Goal: Information Seeking & Learning: Find contact information

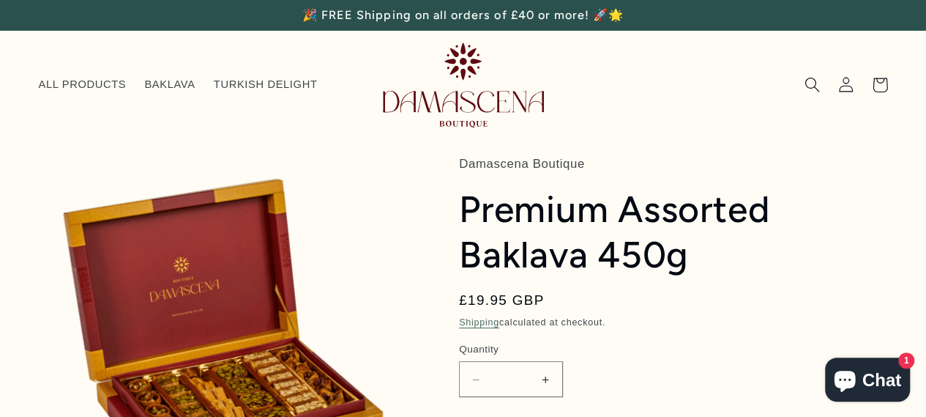
drag, startPoint x: 0, startPoint y: 128, endPoint x: 12, endPoint y: 133, distance: 12.5
click at [0, 128] on header "ALL PRODUCTS [GEOGRAPHIC_DATA] TURKISH DELIGHT Log in ALL PRODUCTS [GEOGRAPHIC_…" at bounding box center [463, 85] width 926 height 108
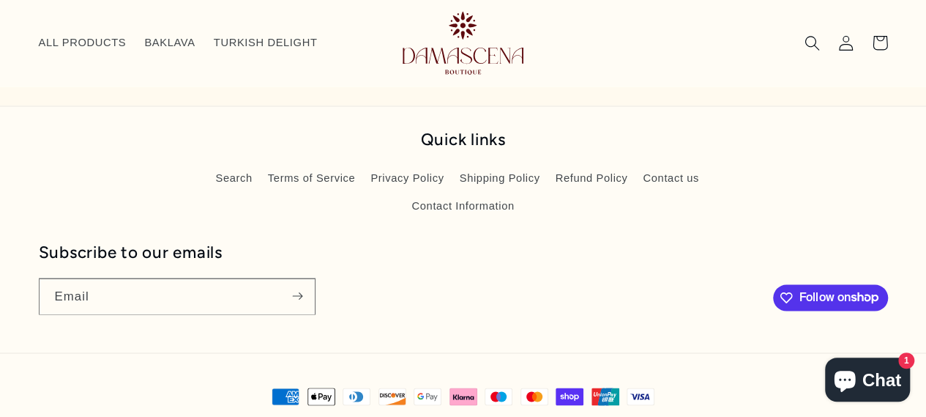
scroll to position [1237, 0]
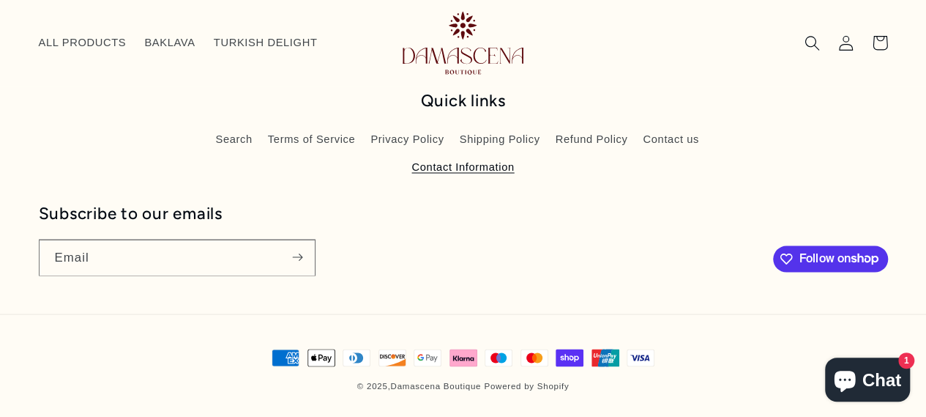
click at [482, 165] on link "Contact Information" at bounding box center [462, 166] width 103 height 26
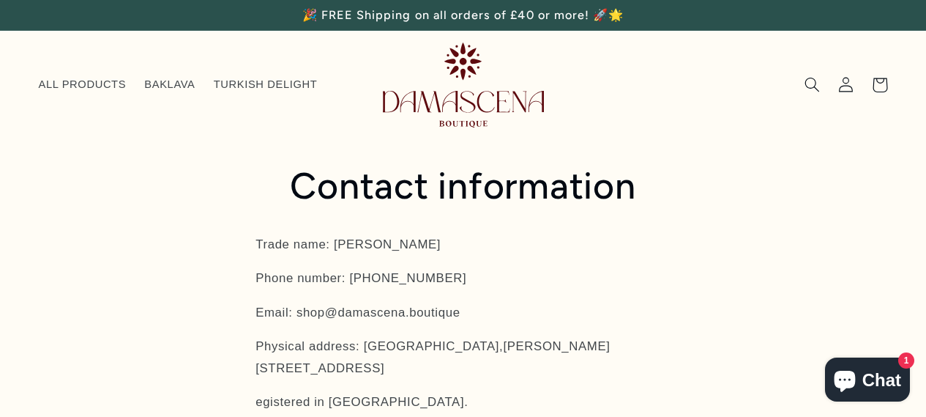
scroll to position [73, 0]
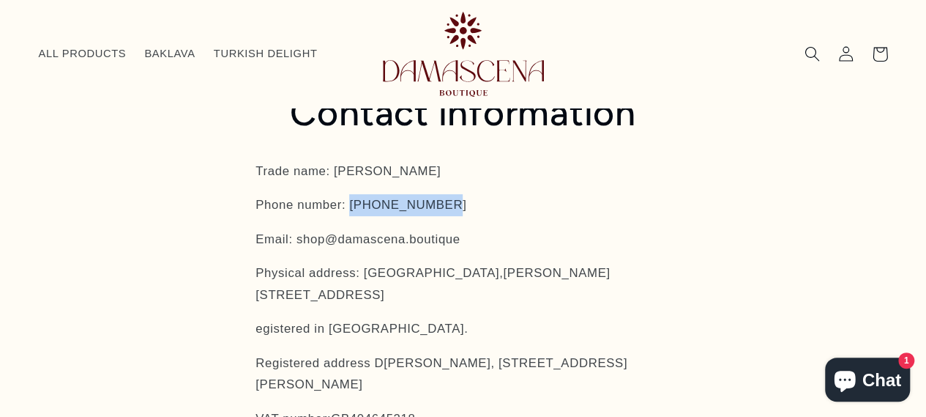
copy p "0121 233 1803"
drag, startPoint x: 354, startPoint y: 197, endPoint x: 466, endPoint y: 197, distance: 111.3
click at [466, 197] on p "Phone number: [PHONE_NUMBER]" at bounding box center [463, 205] width 415 height 22
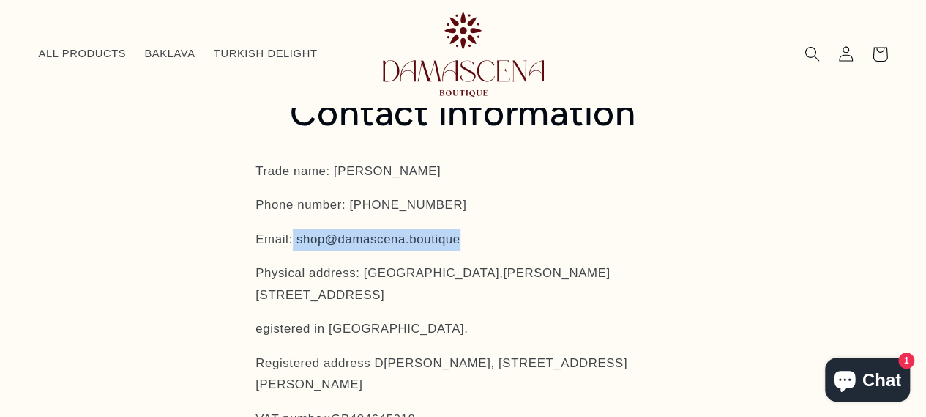
copy p "shop@damascena.b outique"
drag, startPoint x: 298, startPoint y: 236, endPoint x: 511, endPoint y: 227, distance: 213.3
click at [511, 227] on div "Trade name: Damascena Boutique Phone number: [PHONE_NUMBER] Email: shop@damasce…" at bounding box center [463, 311] width 415 height 303
click at [117, 56] on span "ALL PRODUCTS" at bounding box center [83, 54] width 88 height 14
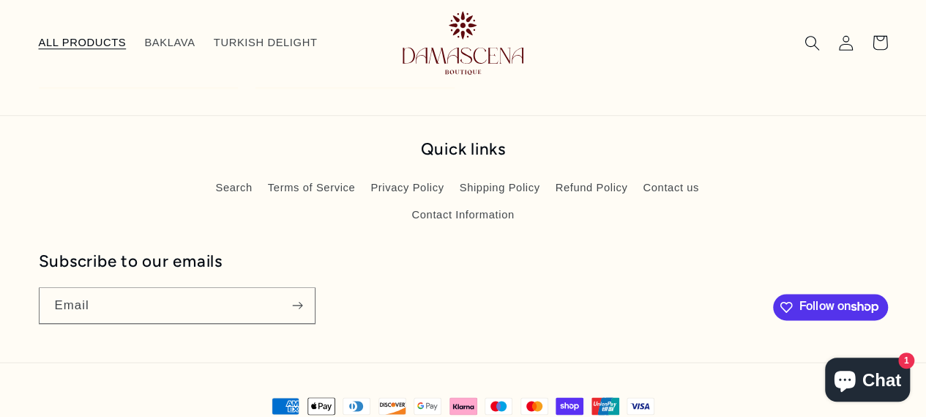
scroll to position [832, 0]
